Goal: Task Accomplishment & Management: Manage account settings

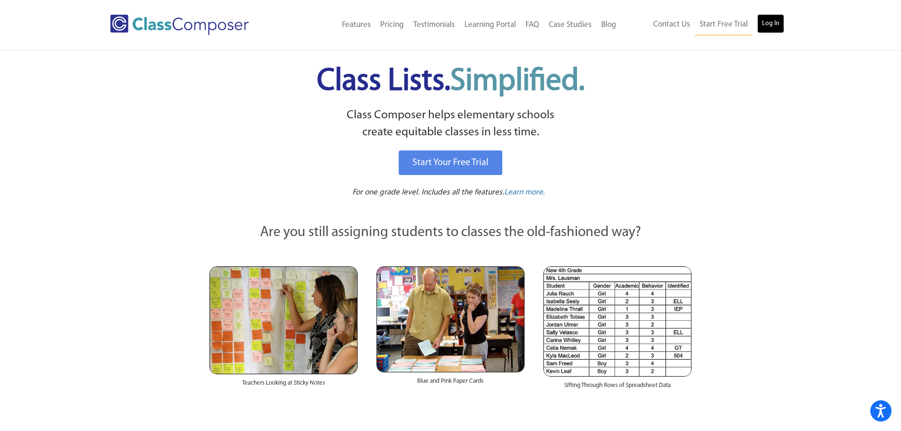
click at [764, 24] on link "Log In" at bounding box center [770, 23] width 27 height 19
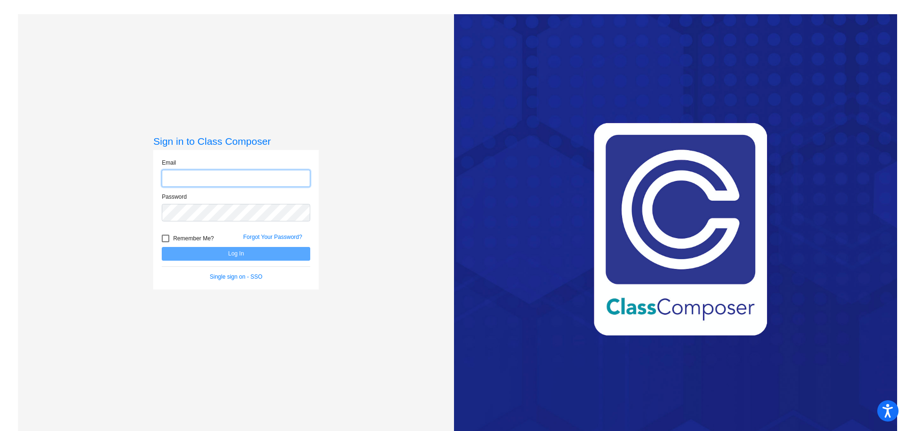
type input "cirodriguez@myvaughncharter.com"
click at [311, 306] on div "Sign in to Class Composer Email cirodriguez@myvaughncharter.com Password Rememb…" at bounding box center [235, 229] width 165 height 189
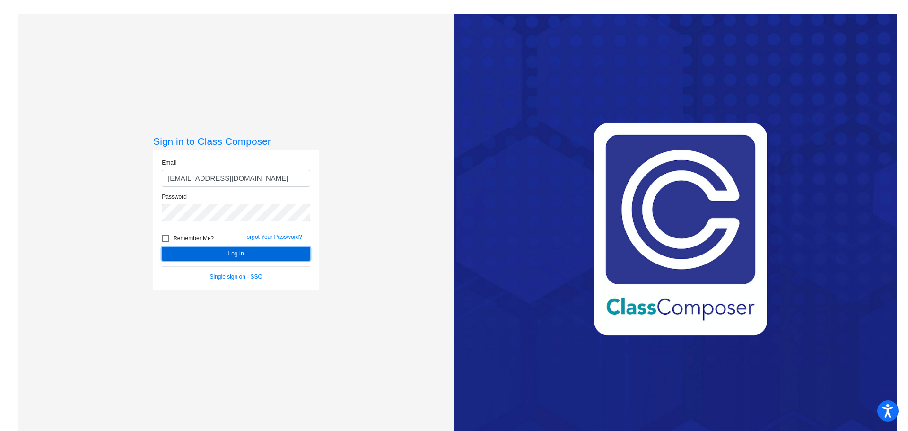
click at [269, 252] on button "Log In" at bounding box center [236, 254] width 148 height 14
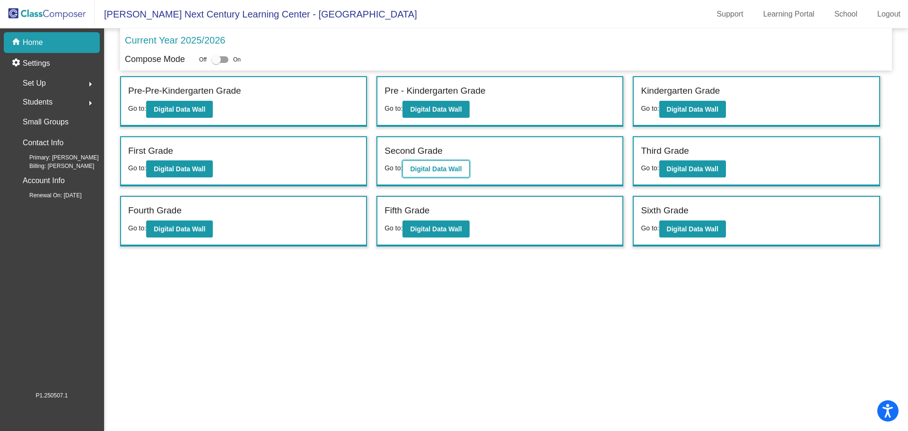
click at [456, 165] on b "Digital Data Wall" at bounding box center [436, 169] width 52 height 8
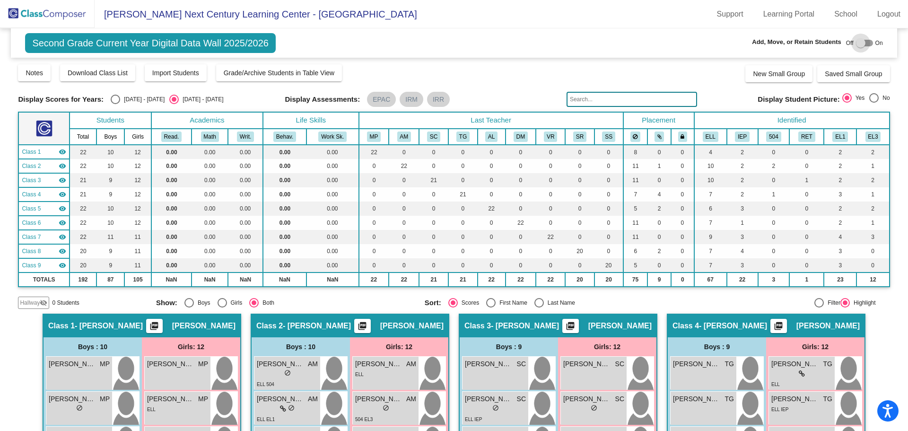
click at [856, 45] on div at bounding box center [860, 42] width 9 height 9
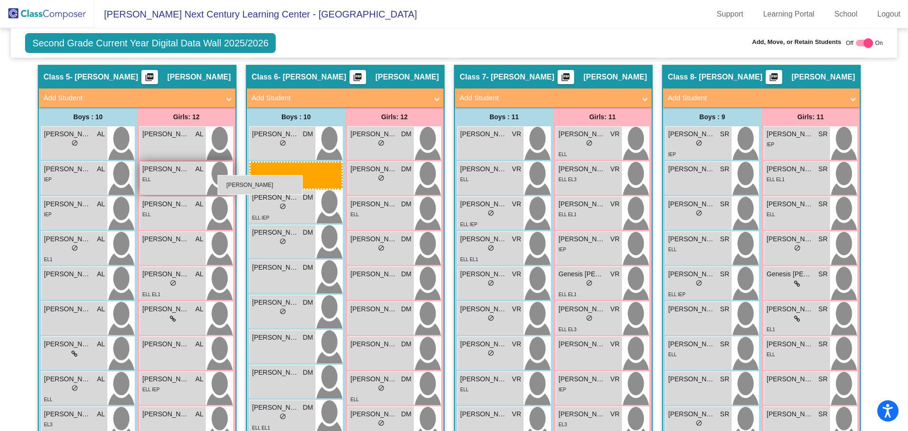
scroll to position [709, 0]
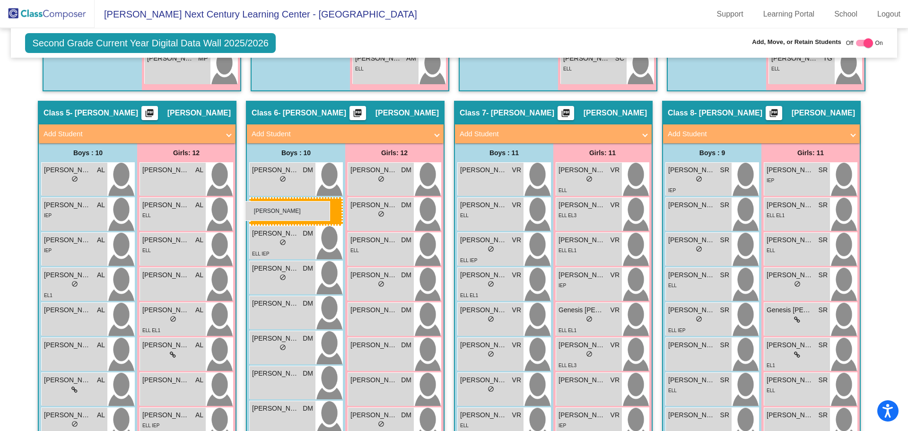
drag, startPoint x: 389, startPoint y: 211, endPoint x: 245, endPoint y: 201, distance: 144.5
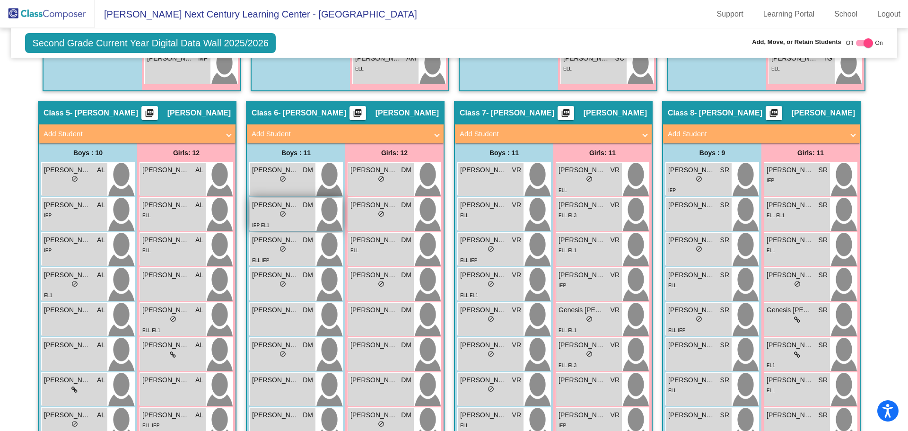
click at [274, 217] on div "lock do_not_disturb_alt" at bounding box center [282, 215] width 61 height 10
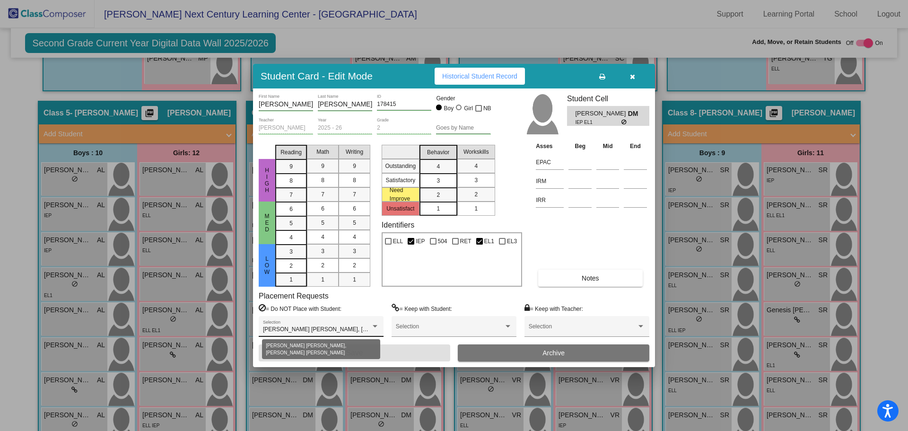
click at [374, 326] on div at bounding box center [375, 326] width 5 height 2
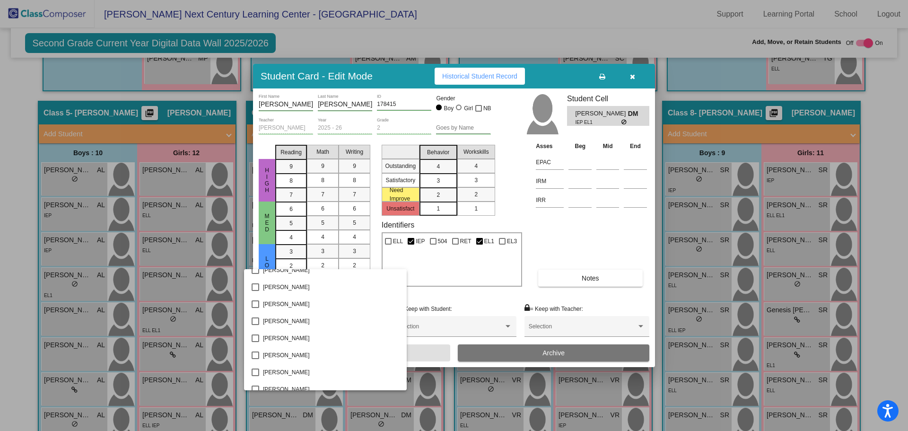
scroll to position [0, 0]
click at [590, 238] on div at bounding box center [454, 215] width 908 height 431
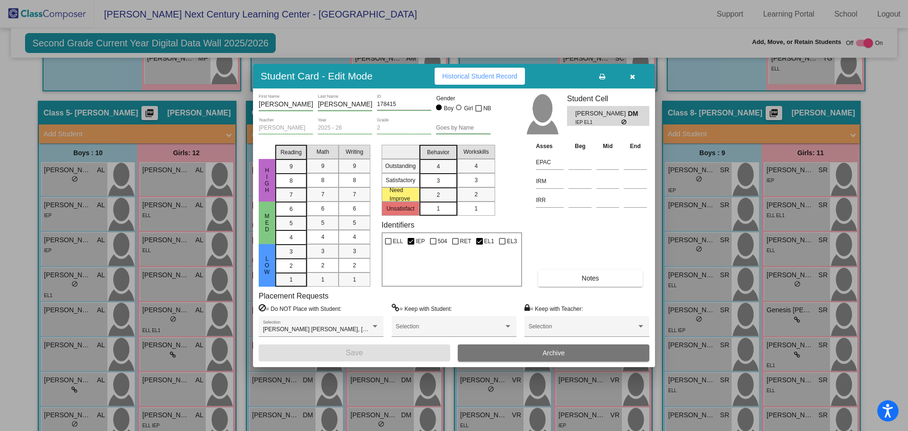
click at [631, 73] on span "button" at bounding box center [632, 76] width 5 height 8
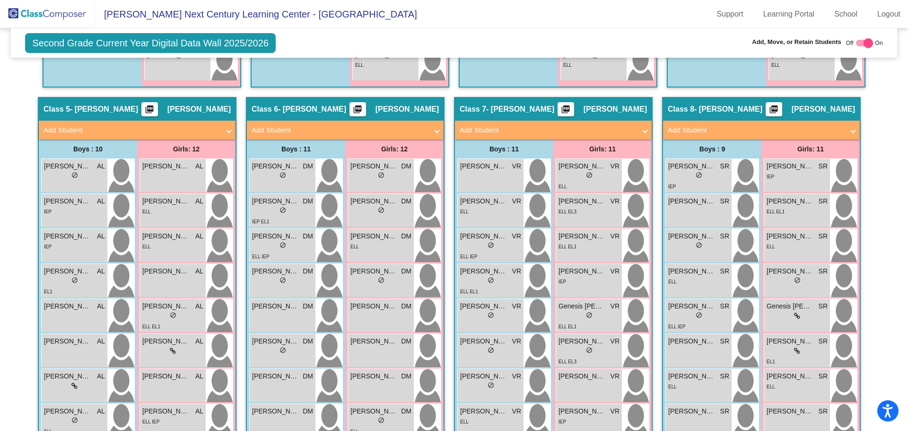
scroll to position [709, 0]
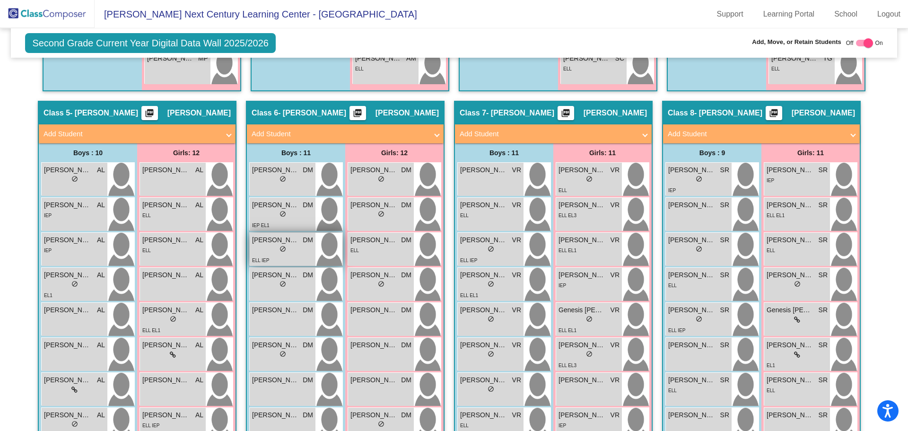
click at [279, 245] on span "do_not_disturb_alt" at bounding box center [282, 248] width 7 height 7
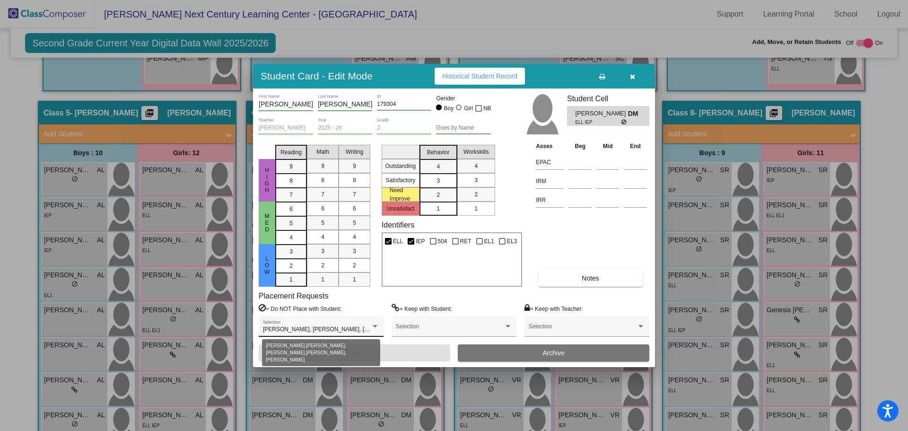
click at [373, 326] on div at bounding box center [375, 326] width 5 height 2
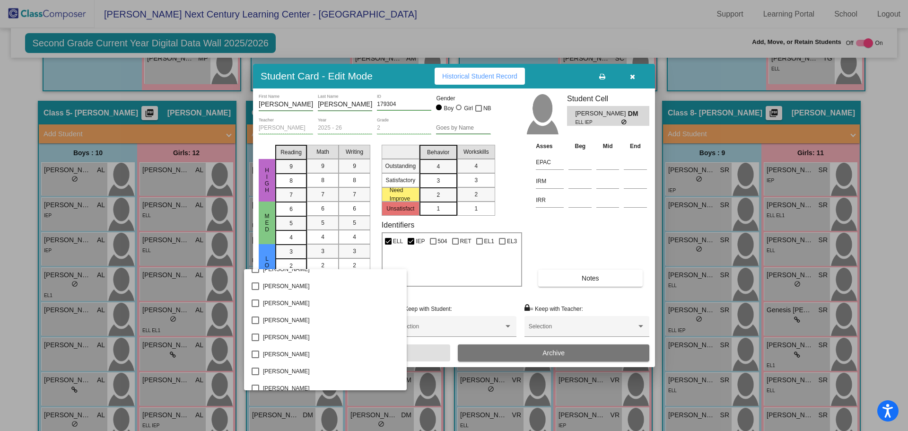
scroll to position [3130, 0]
click at [551, 249] on div at bounding box center [454, 215] width 908 height 431
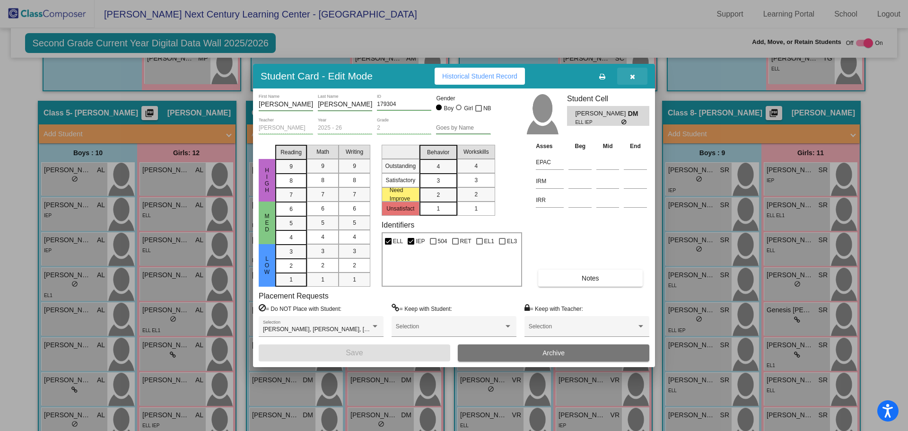
click at [631, 76] on icon "button" at bounding box center [632, 76] width 5 height 7
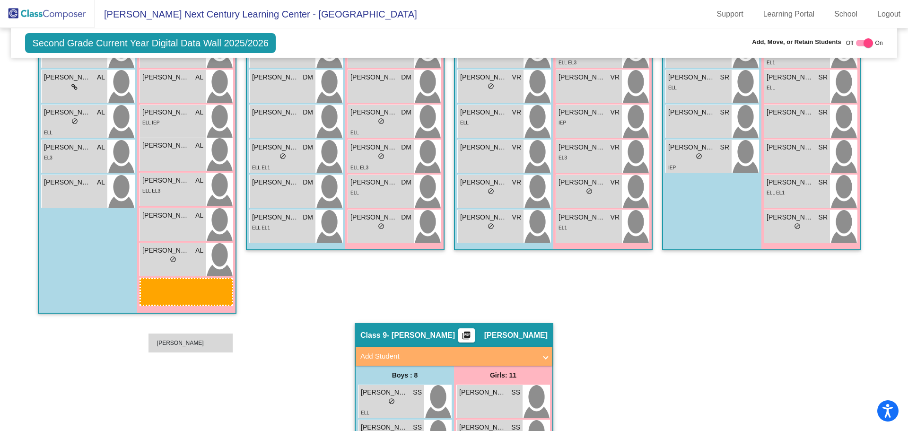
scroll to position [1154, 0]
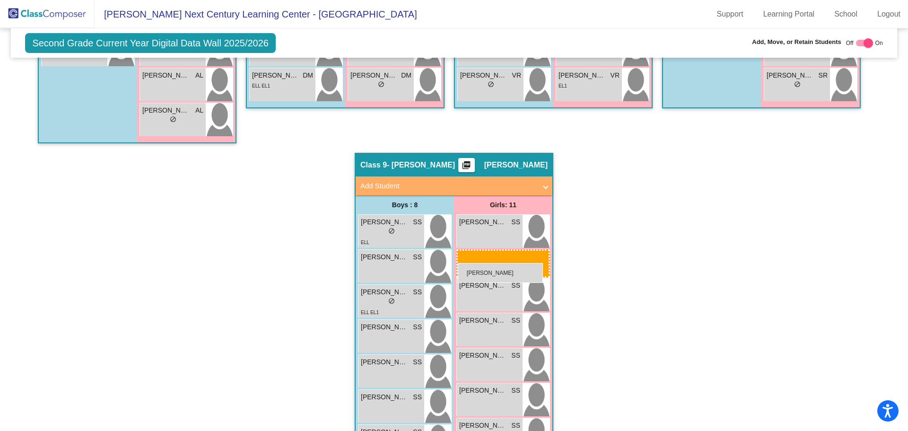
drag, startPoint x: 381, startPoint y: 334, endPoint x: 458, endPoint y: 263, distance: 104.7
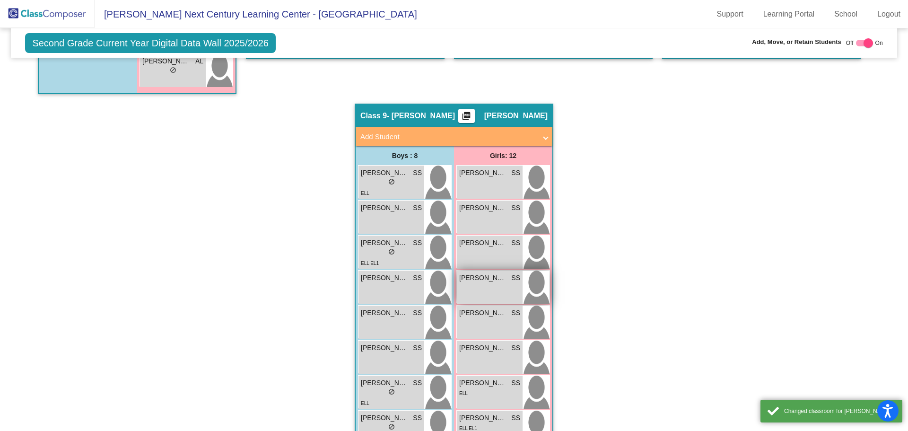
scroll to position [1343, 0]
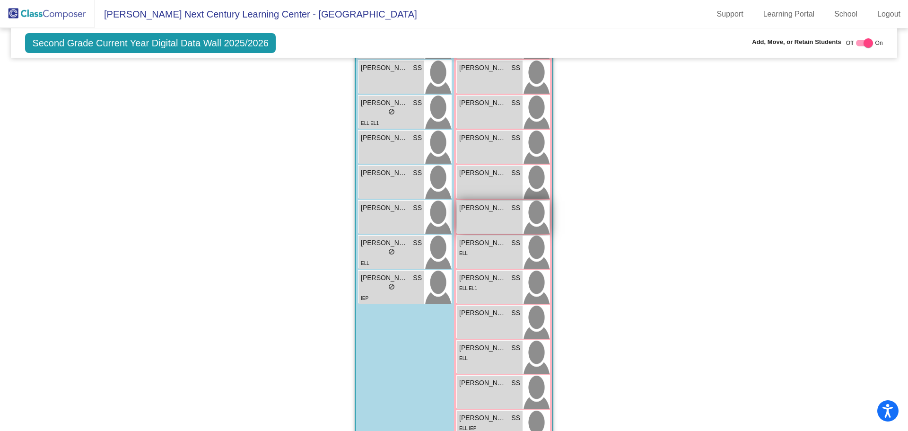
click at [499, 214] on div "Emma Paniagua SS lock do_not_disturb_alt" at bounding box center [490, 216] width 66 height 33
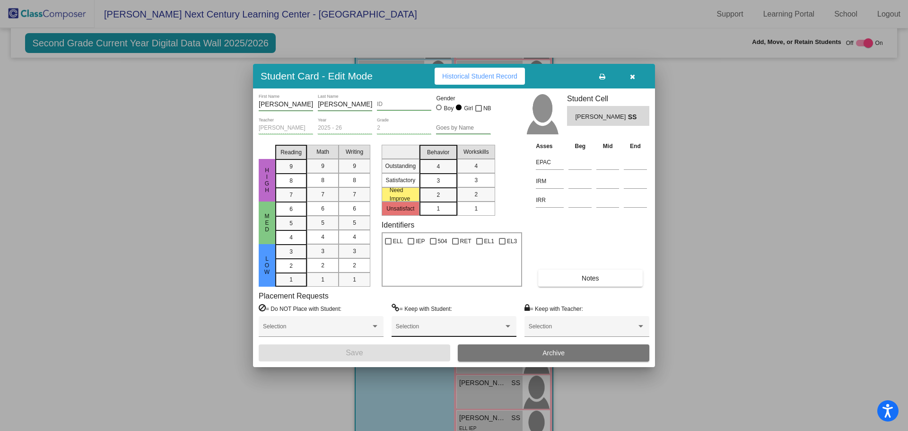
click at [493, 329] on span at bounding box center [450, 329] width 108 height 7
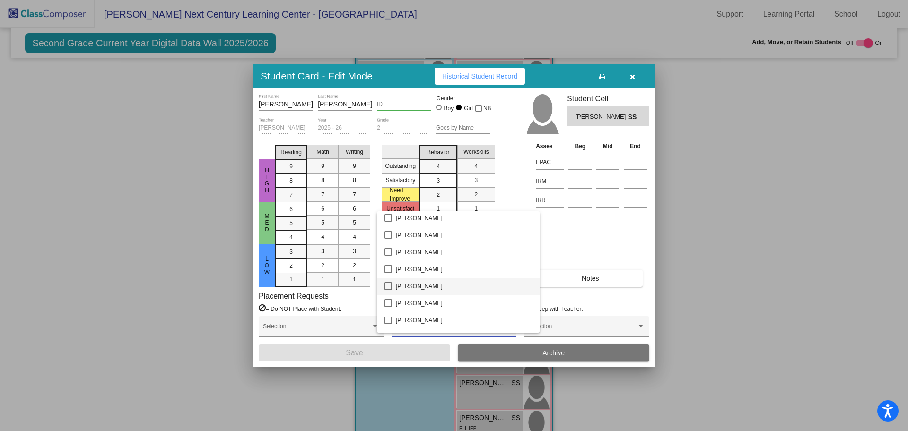
scroll to position [3026, 0]
click at [388, 277] on mat-pseudo-checkbox at bounding box center [388, 275] width 8 height 8
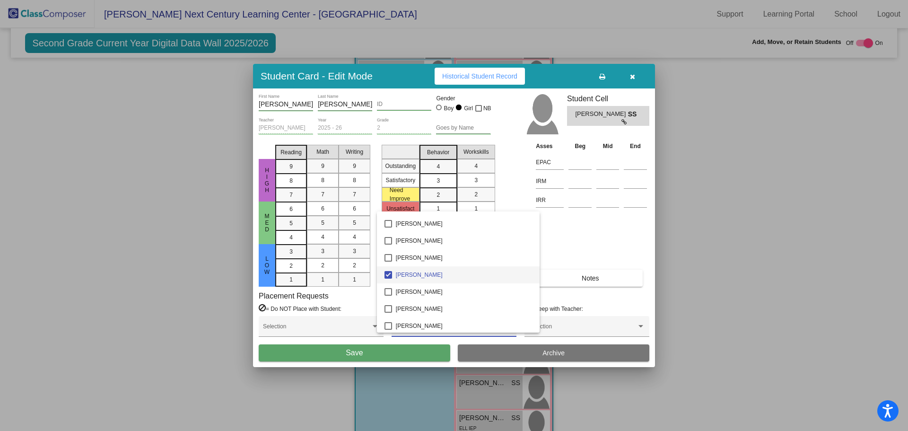
click at [382, 354] on div at bounding box center [454, 215] width 908 height 431
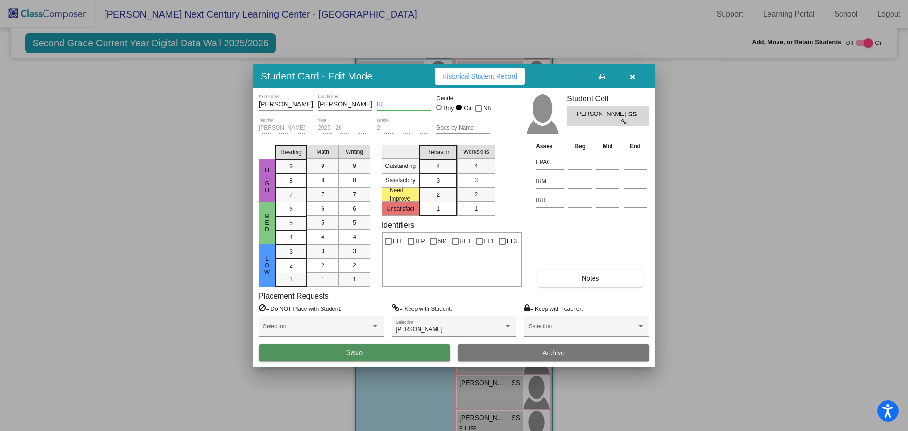
click at [387, 353] on button "Save" at bounding box center [354, 352] width 191 height 17
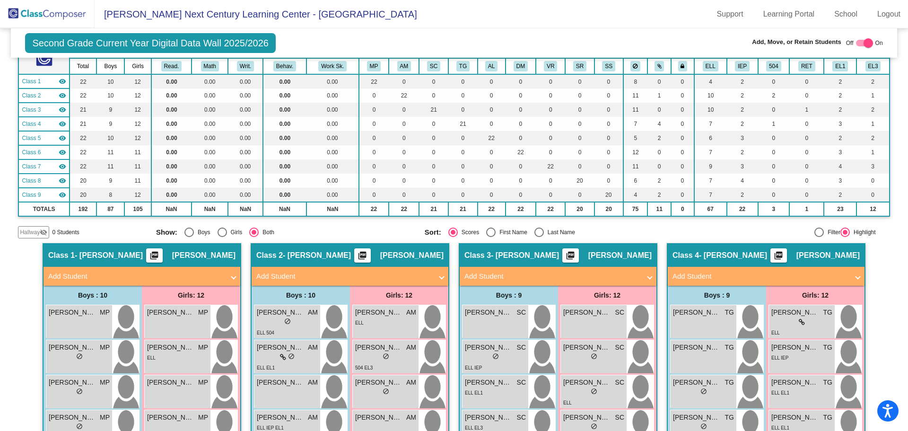
scroll to position [0, 0]
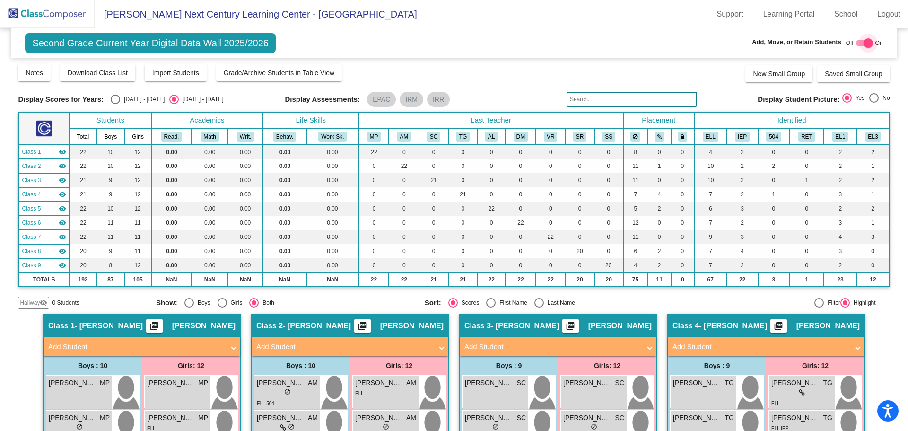
click at [866, 40] on div at bounding box center [867, 42] width 9 height 9
checkbox input "false"
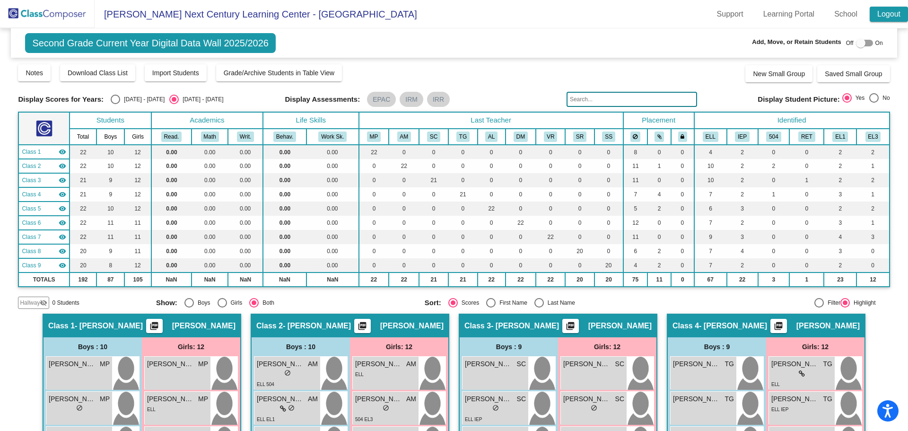
click at [881, 12] on link "Logout" at bounding box center [888, 14] width 38 height 15
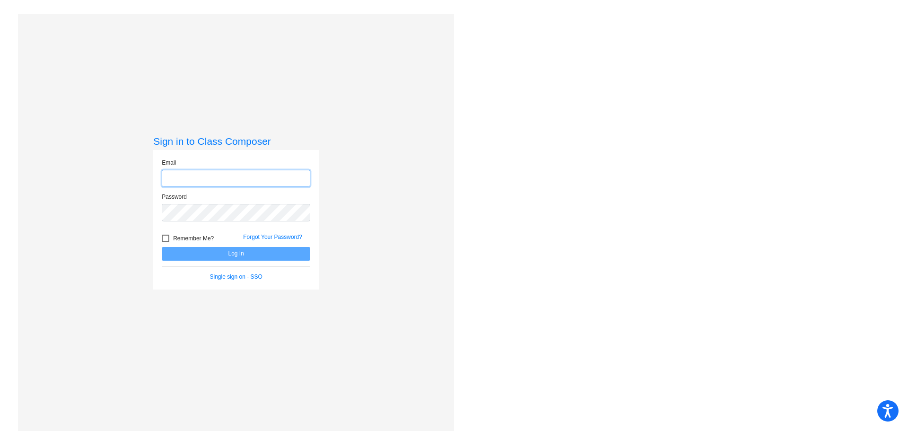
type input "cirodriguez@myvaughncharter.com"
